Goal: Answer question/provide support: Share knowledge or assist other users

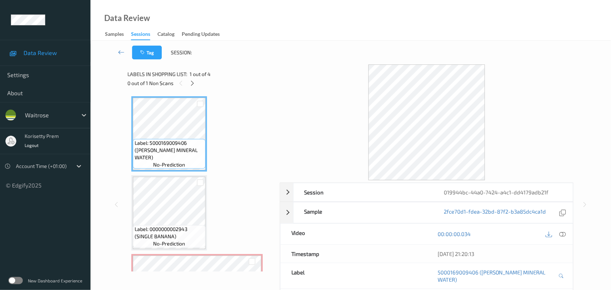
click at [258, 86] on div "0 out of 1 Non Scans" at bounding box center [201, 83] width 147 height 9
click at [357, 29] on div "Data Review Samples Sessions Catalog Pending Updates" at bounding box center [350, 20] width 521 height 41
click at [194, 82] on icon at bounding box center [192, 83] width 6 height 7
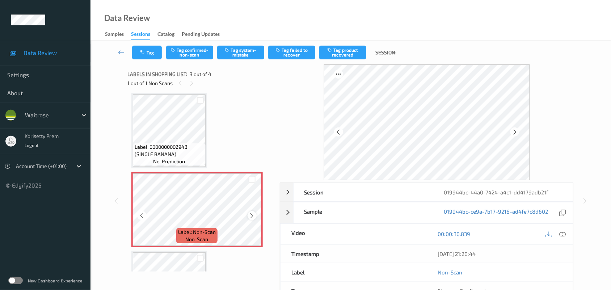
click at [255, 214] on div at bounding box center [252, 215] width 9 height 9
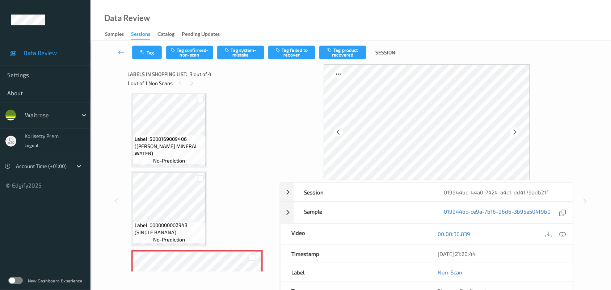
scroll to position [0, 0]
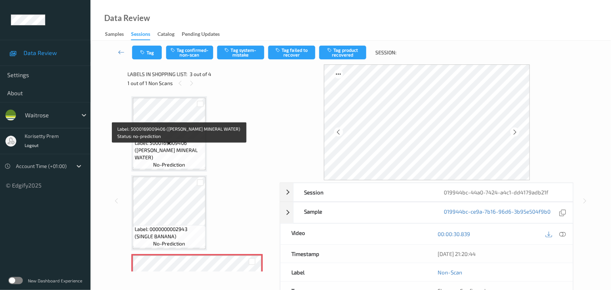
click at [174, 149] on span "Label: 5000169009406 ([PERSON_NAME] MINERAL WATER)" at bounding box center [169, 150] width 69 height 22
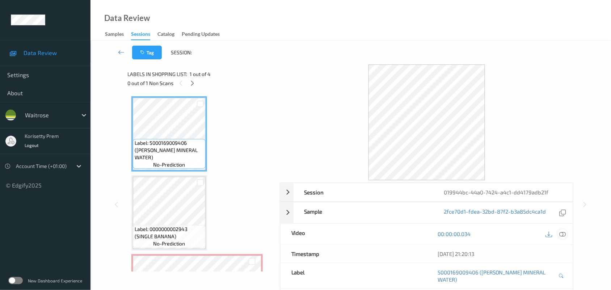
click at [562, 234] on icon at bounding box center [563, 234] width 7 height 7
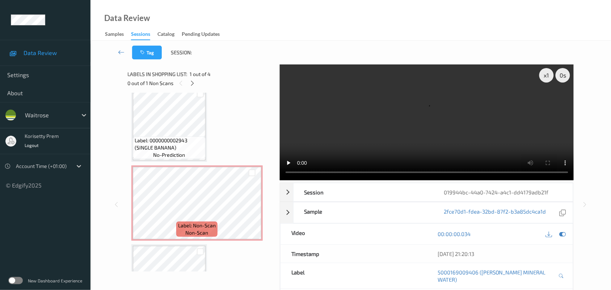
scroll to position [90, 0]
click at [350, 124] on video at bounding box center [427, 122] width 294 height 116
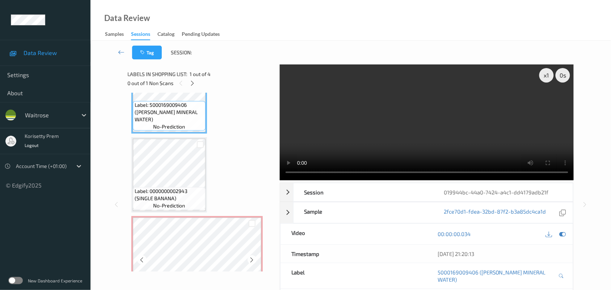
scroll to position [0, 0]
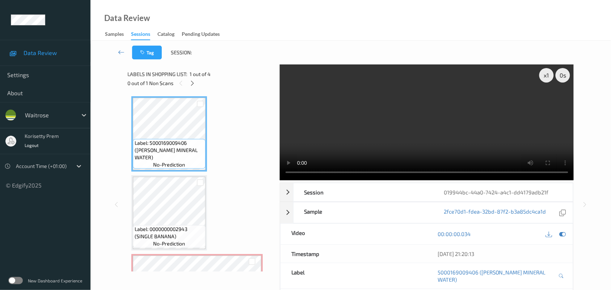
click at [369, 140] on video at bounding box center [427, 122] width 294 height 116
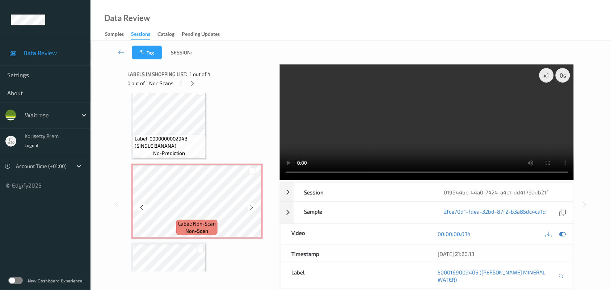
scroll to position [45, 0]
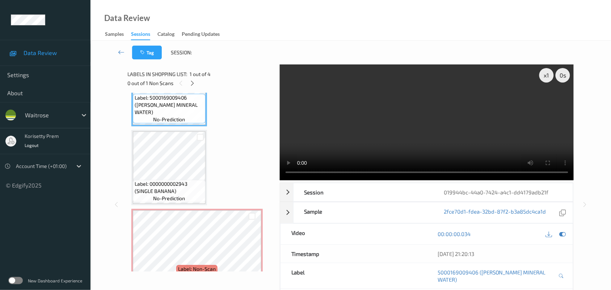
click at [393, 119] on video at bounding box center [427, 122] width 294 height 116
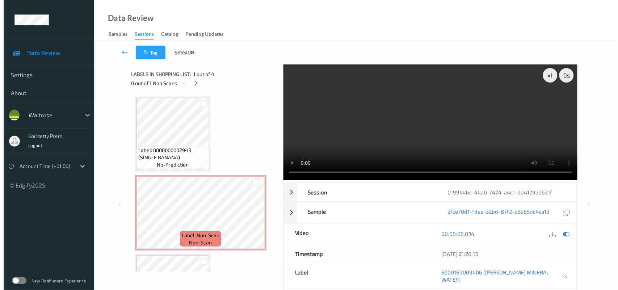
scroll to position [49, 0]
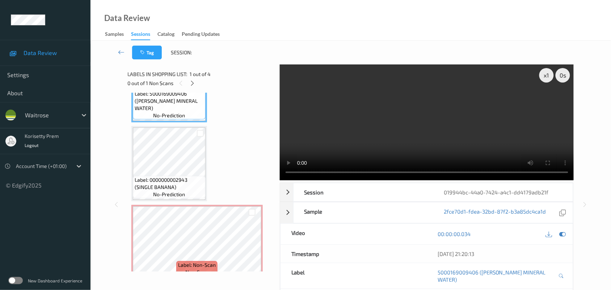
click at [365, 107] on video at bounding box center [427, 122] width 294 height 116
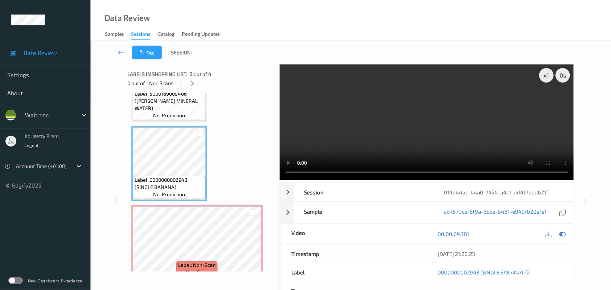
click at [338, 82] on video at bounding box center [427, 122] width 294 height 116
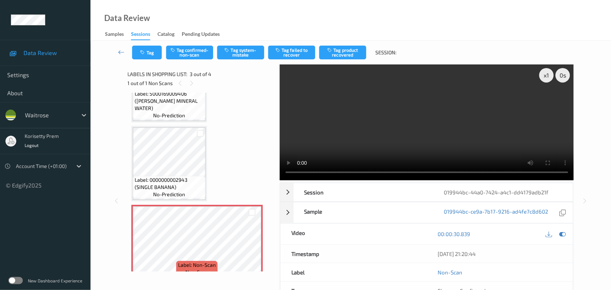
click at [329, 119] on video at bounding box center [427, 122] width 294 height 116
click at [230, 51] on icon "button" at bounding box center [228, 49] width 6 height 5
click at [149, 54] on button "Tag" at bounding box center [147, 53] width 30 height 14
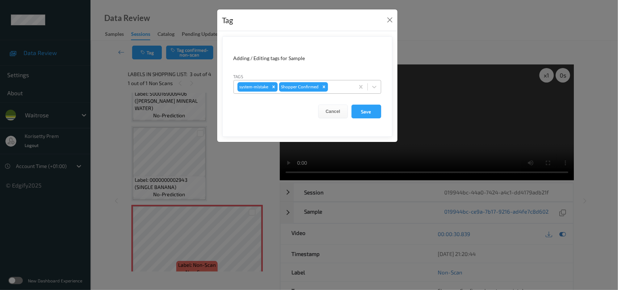
click at [337, 89] on div at bounding box center [339, 87] width 21 height 9
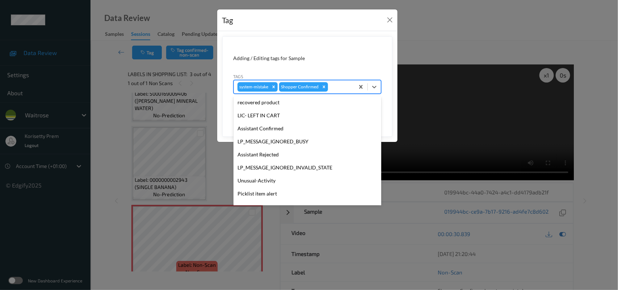
scroll to position [180, 0]
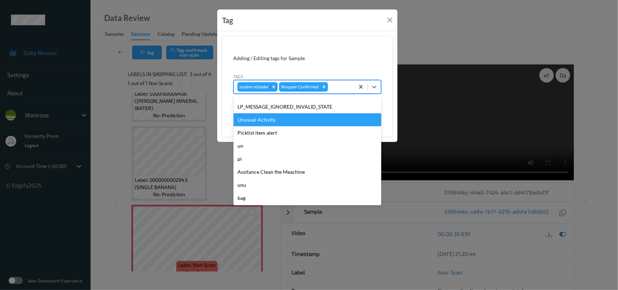
click at [267, 122] on div "Unusual-Activity" at bounding box center [307, 119] width 148 height 13
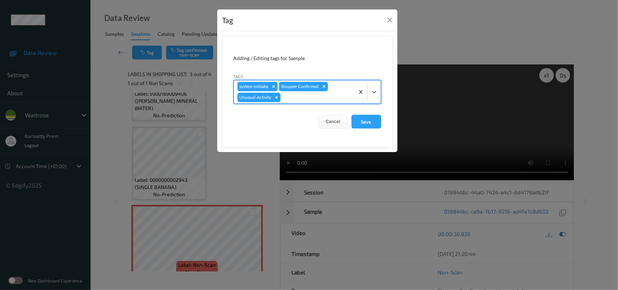
click at [322, 95] on div at bounding box center [316, 97] width 69 height 9
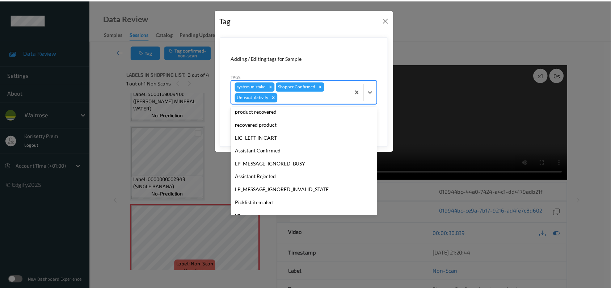
scroll to position [167, 0]
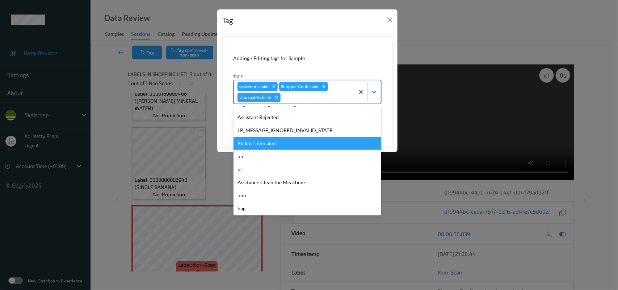
click at [254, 145] on div "Picklist item alert" at bounding box center [307, 143] width 148 height 13
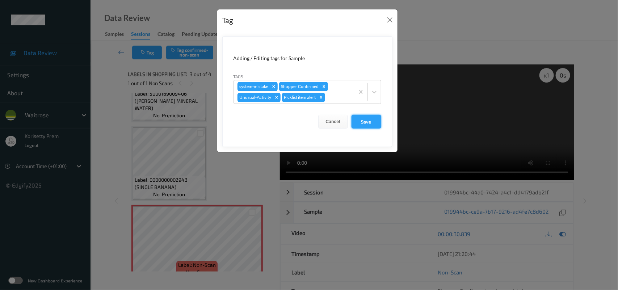
click at [364, 120] on button "Save" at bounding box center [366, 122] width 30 height 14
